Goal: Download file/media

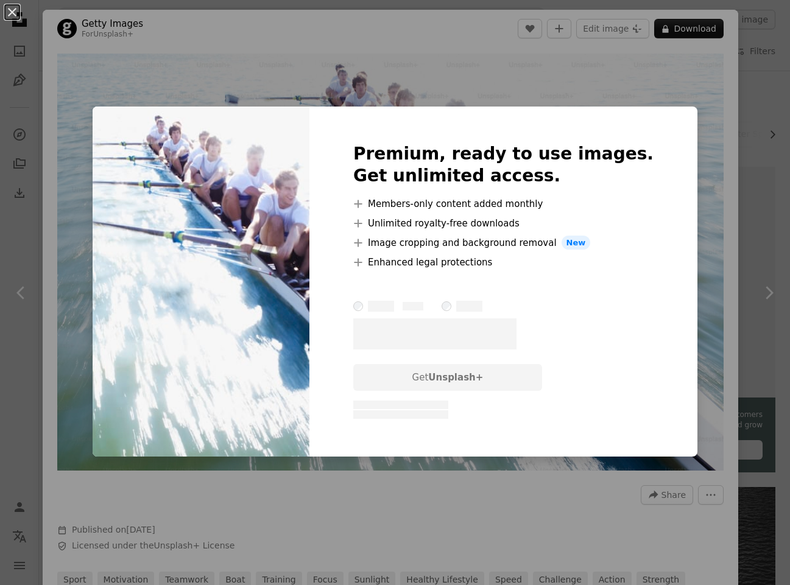
scroll to position [664, 0]
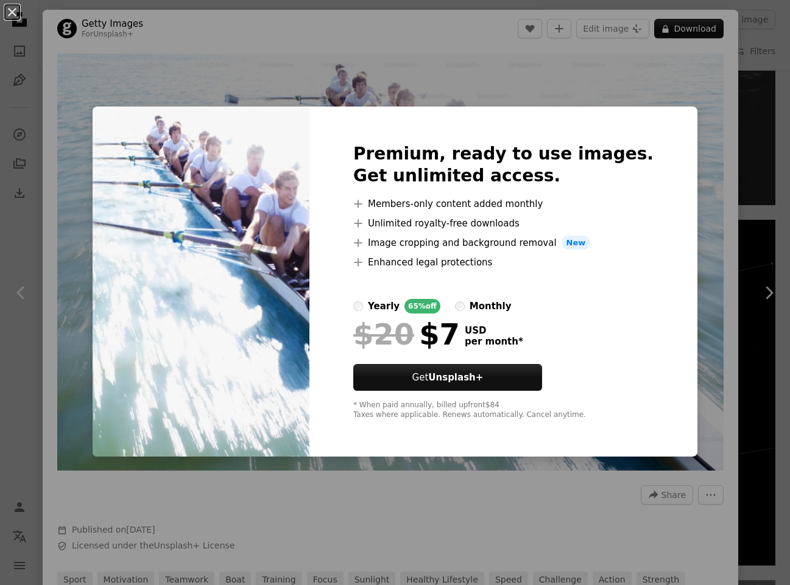
click at [682, 97] on div "An X shape Premium, ready to use images. Get unlimited access. A plus sign Memb…" at bounding box center [395, 292] width 790 height 585
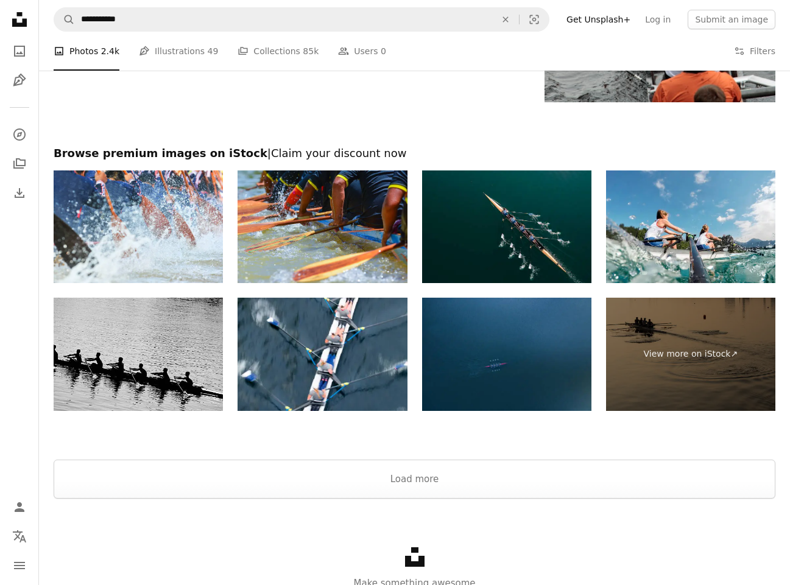
scroll to position [2253, 0]
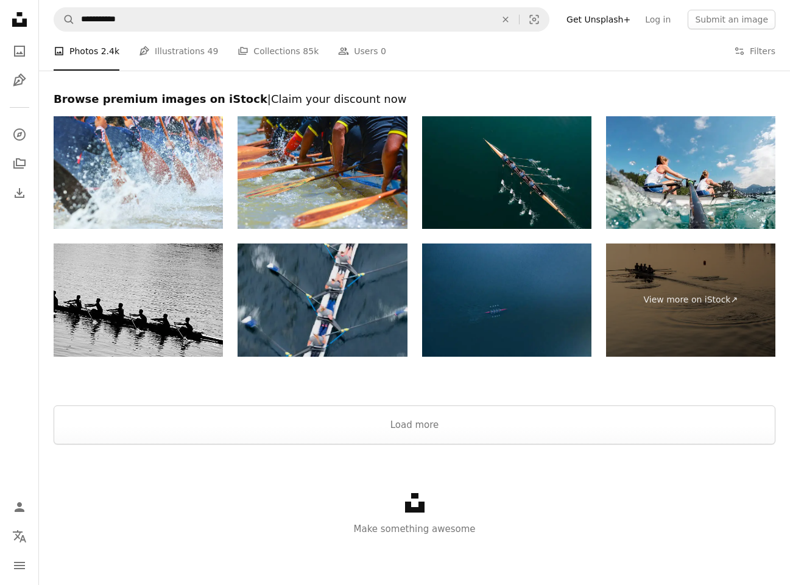
click at [336, 298] on img at bounding box center [322, 300] width 169 height 113
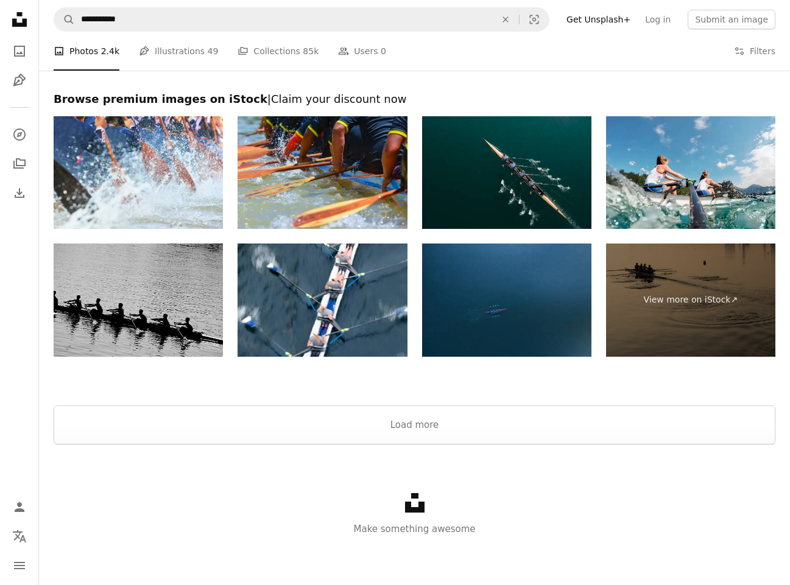
click at [146, 309] on img at bounding box center [138, 300] width 169 height 113
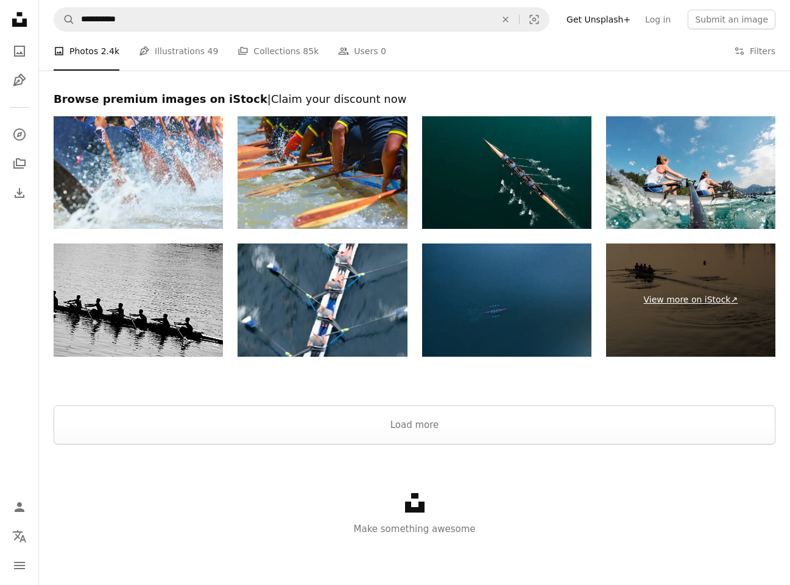
click at [693, 299] on link "View more on iStock ↗" at bounding box center [690, 300] width 169 height 113
